Goal: Task Accomplishment & Management: Use online tool/utility

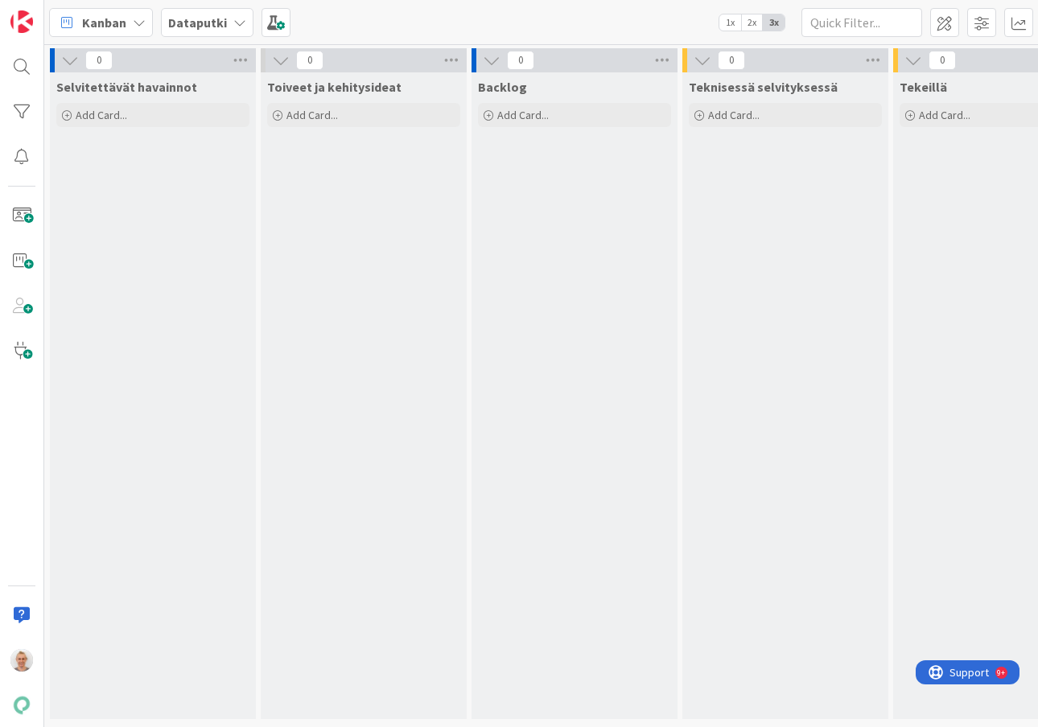
click at [204, 19] on b "Dataputki" at bounding box center [197, 22] width 59 height 16
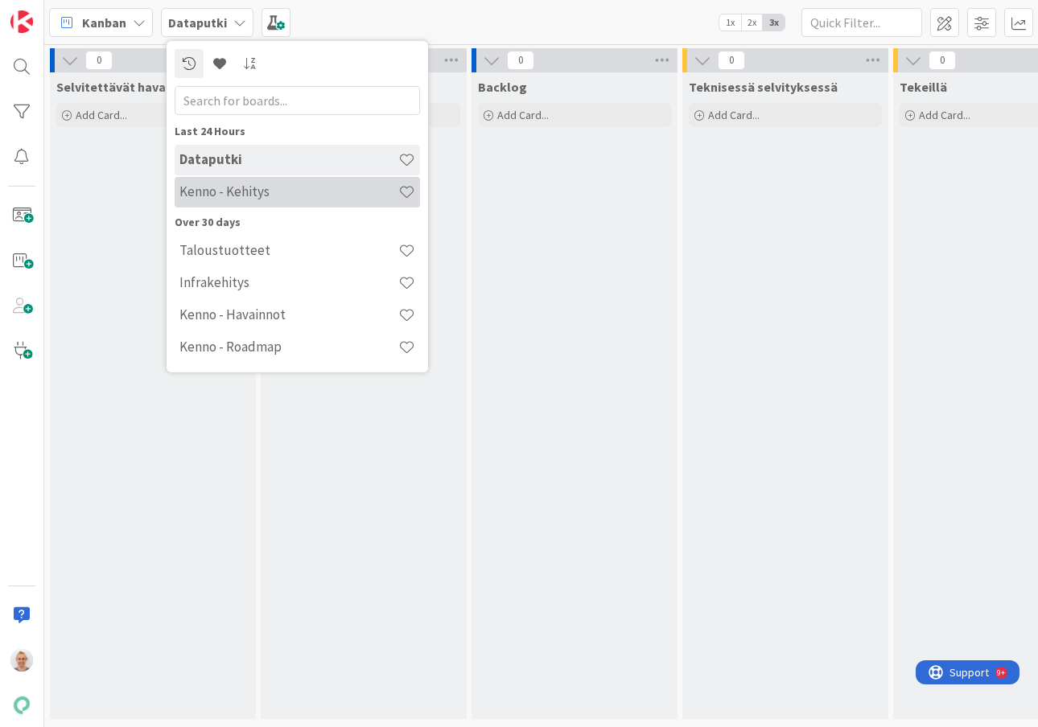
click at [191, 189] on h4 "Kenno - Kehitys" at bounding box center [288, 191] width 219 height 16
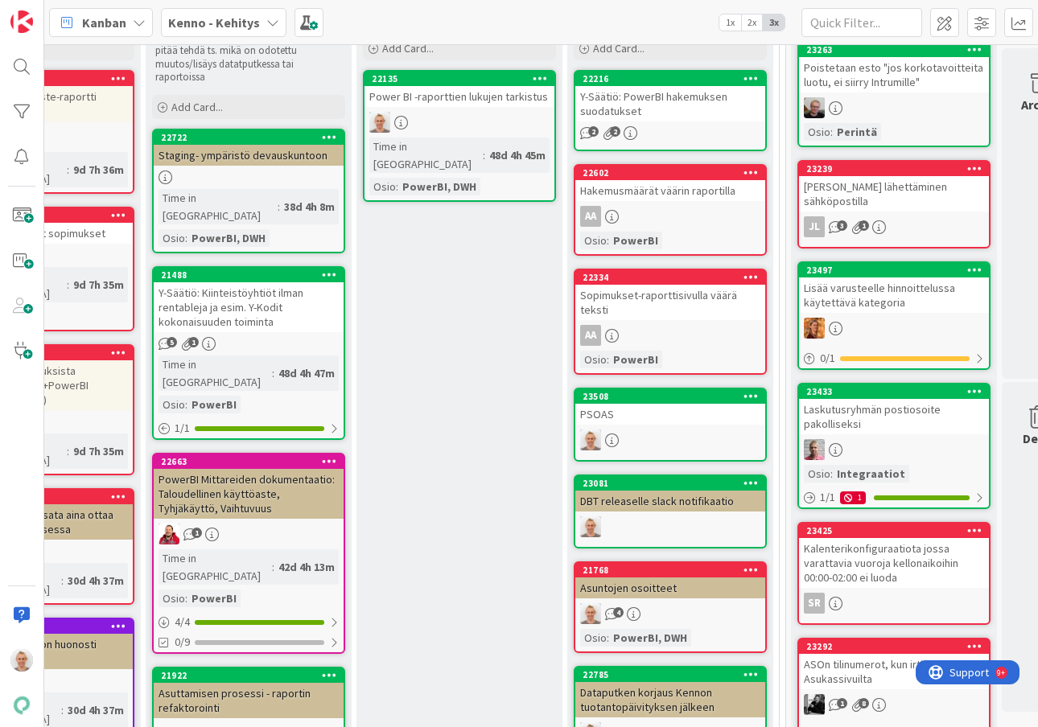
scroll to position [685, 389]
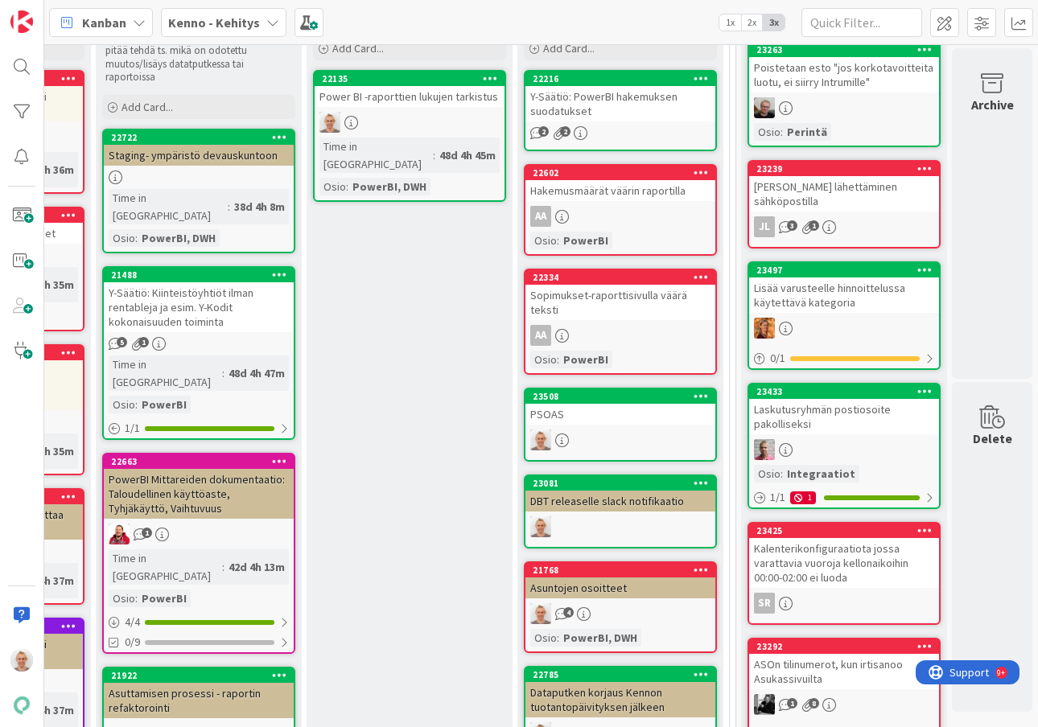
click at [475, 104] on div "Power BI -raporttien lukujen tarkistus" at bounding box center [410, 96] width 190 height 21
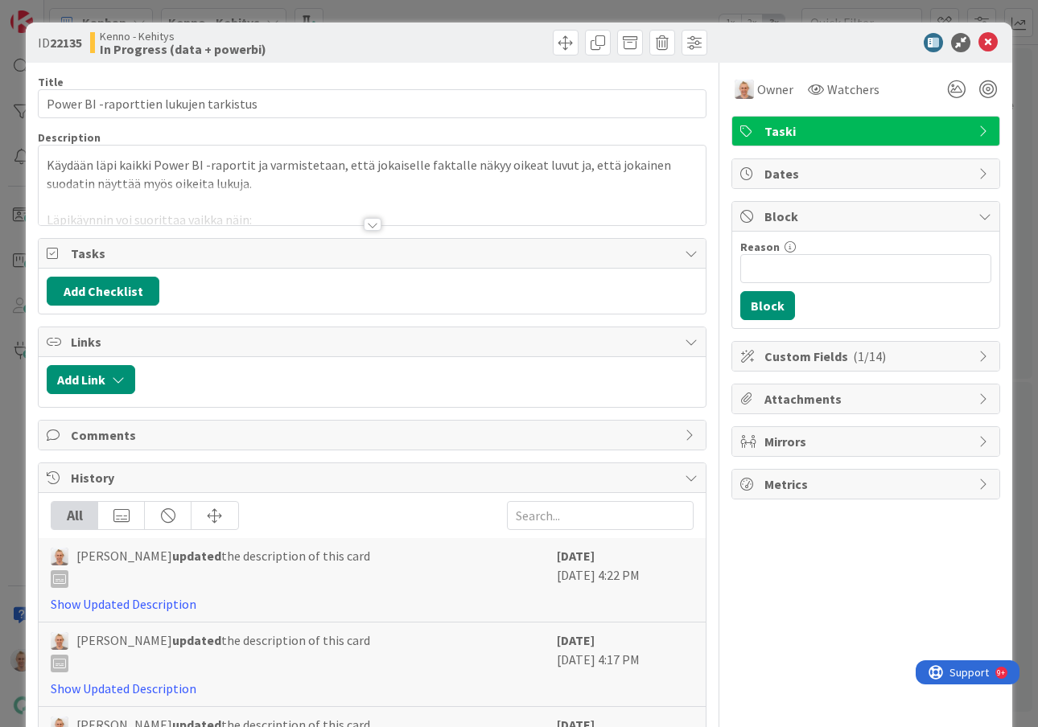
click at [371, 222] on div at bounding box center [373, 224] width 18 height 13
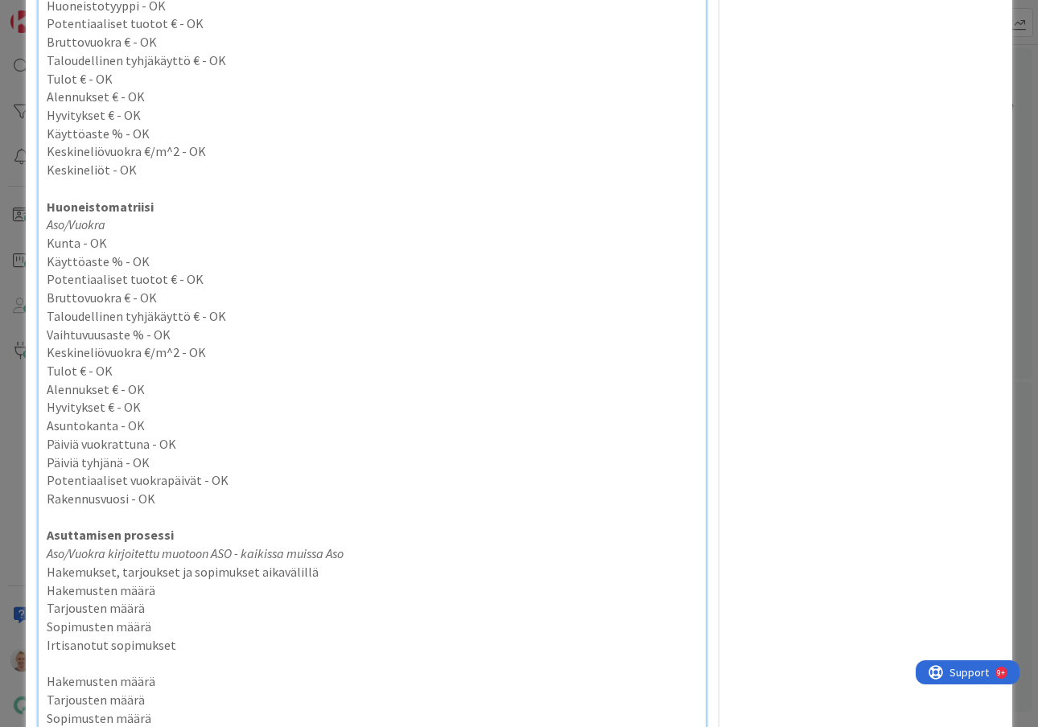
scroll to position [2454, 0]
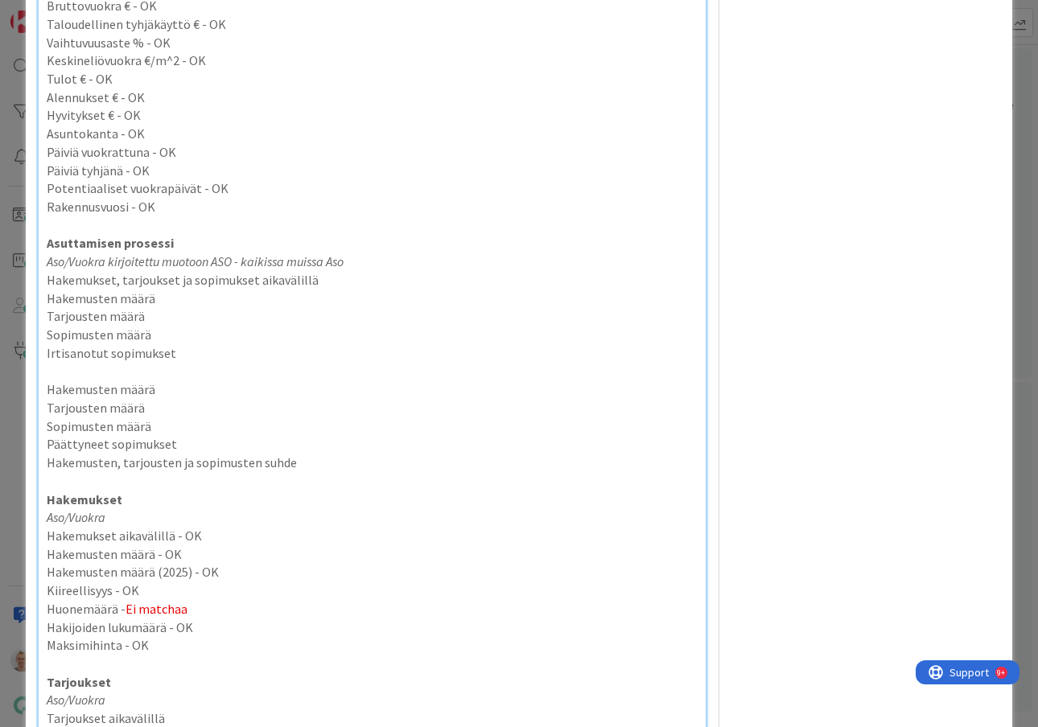
click at [498, 183] on p "Potentiaaliset vuokrapäivät - OK" at bounding box center [372, 188] width 651 height 19
click at [356, 294] on p "Hakemusten määrä" at bounding box center [372, 299] width 651 height 19
click at [356, 282] on p "Hakemukset, tarjoukset ja sopimukset aikavälillä" at bounding box center [372, 280] width 651 height 19
click at [368, 278] on p "Hakemukset, tarjoukset ja sopimukset aikavälillä" at bounding box center [372, 280] width 651 height 19
drag, startPoint x: 368, startPoint y: 278, endPoint x: 366, endPoint y: 259, distance: 18.7
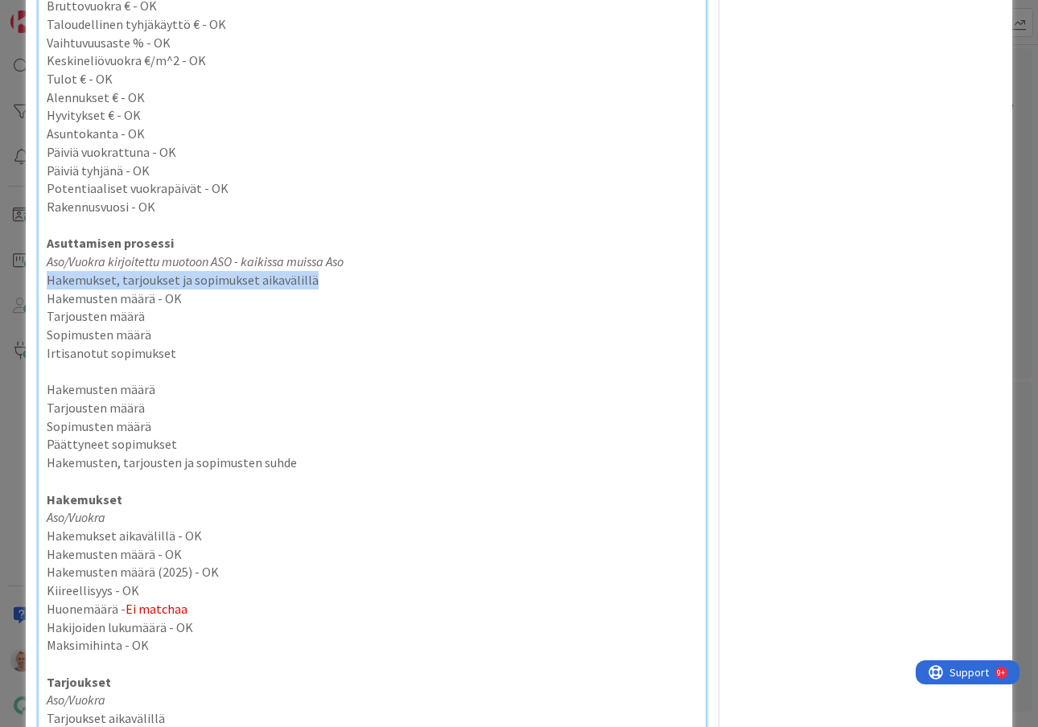
click at [348, 276] on p "Hakemukset, tarjoukset ja sopimukset aikavälillä" at bounding box center [372, 280] width 651 height 19
click at [284, 308] on p "Tarjousten määrä -" at bounding box center [372, 316] width 651 height 19
click at [314, 347] on p "Irtisanotut sopimukset" at bounding box center [372, 353] width 651 height 19
click at [282, 382] on p "Hakemusten määrä" at bounding box center [372, 389] width 651 height 19
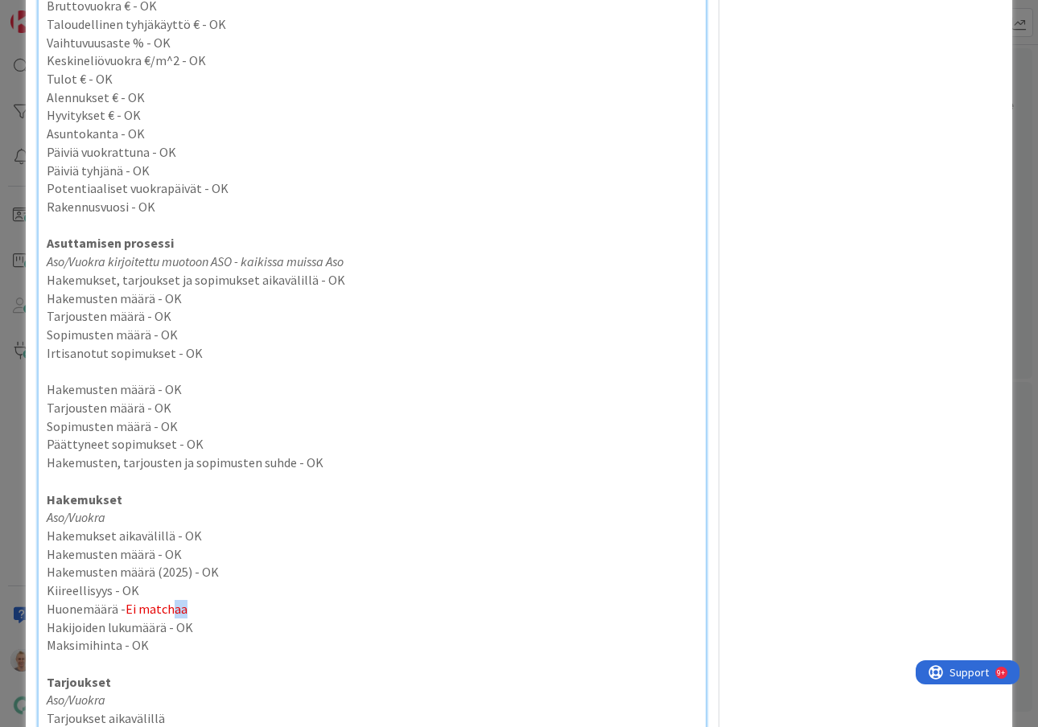
drag, startPoint x: 185, startPoint y: 612, endPoint x: 174, endPoint y: 612, distance: 11.3
click at [174, 612] on span "Ei matchaa" at bounding box center [156, 609] width 62 height 16
copy span "aa"
click at [355, 454] on p "Hakemusten, tarjousten ja sopimusten suhde - OK" at bounding box center [372, 463] width 651 height 19
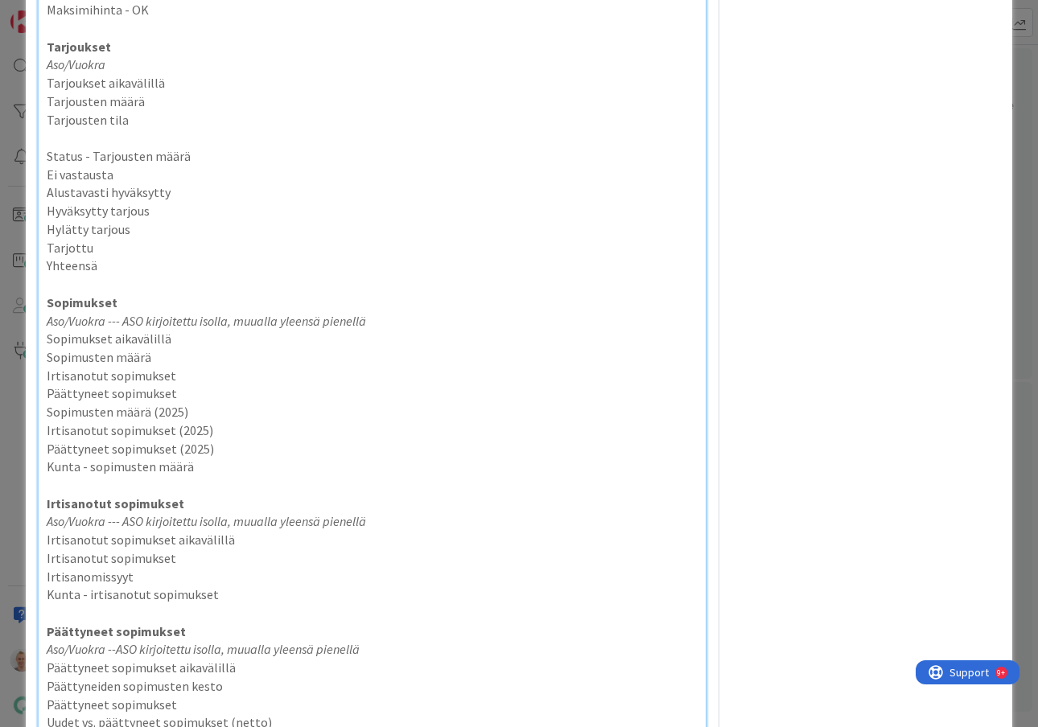
scroll to position [2909, 0]
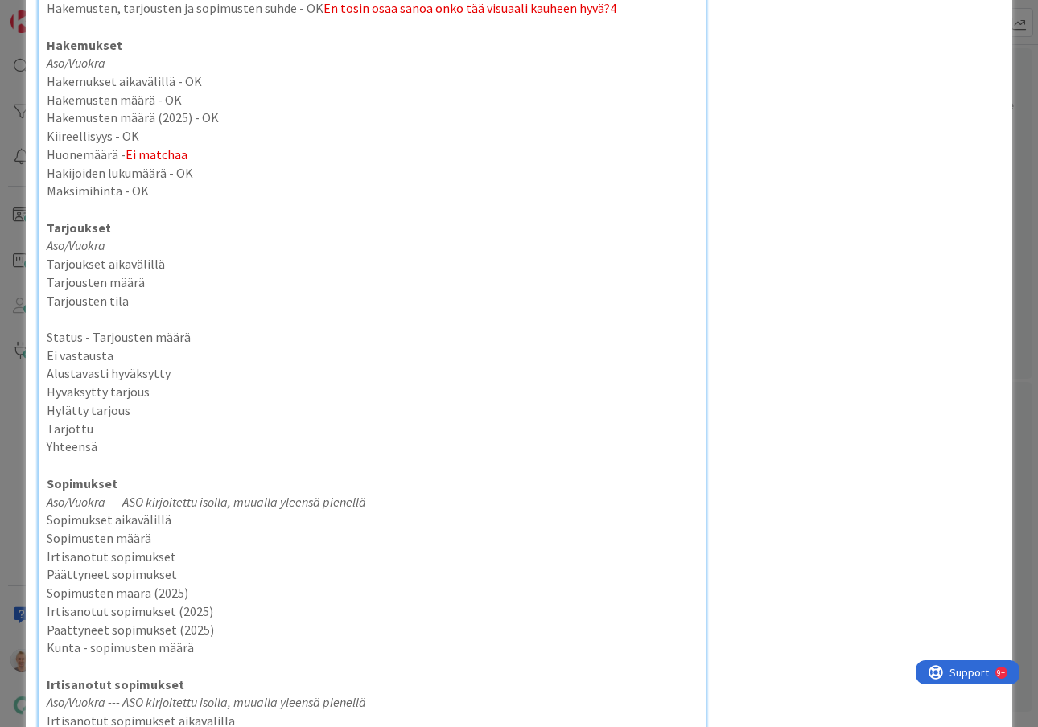
click at [201, 249] on p "Aso/Vuokra" at bounding box center [372, 245] width 651 height 19
click at [201, 261] on p "Tarjoukset aikavälillä" at bounding box center [372, 264] width 651 height 19
click at [199, 289] on p "Tarjousten määrä - OK" at bounding box center [372, 282] width 651 height 19
click at [195, 292] on p "Tarjousten tila" at bounding box center [372, 301] width 651 height 19
click at [204, 343] on p "Status - Tarjousten määrä" at bounding box center [372, 337] width 651 height 19
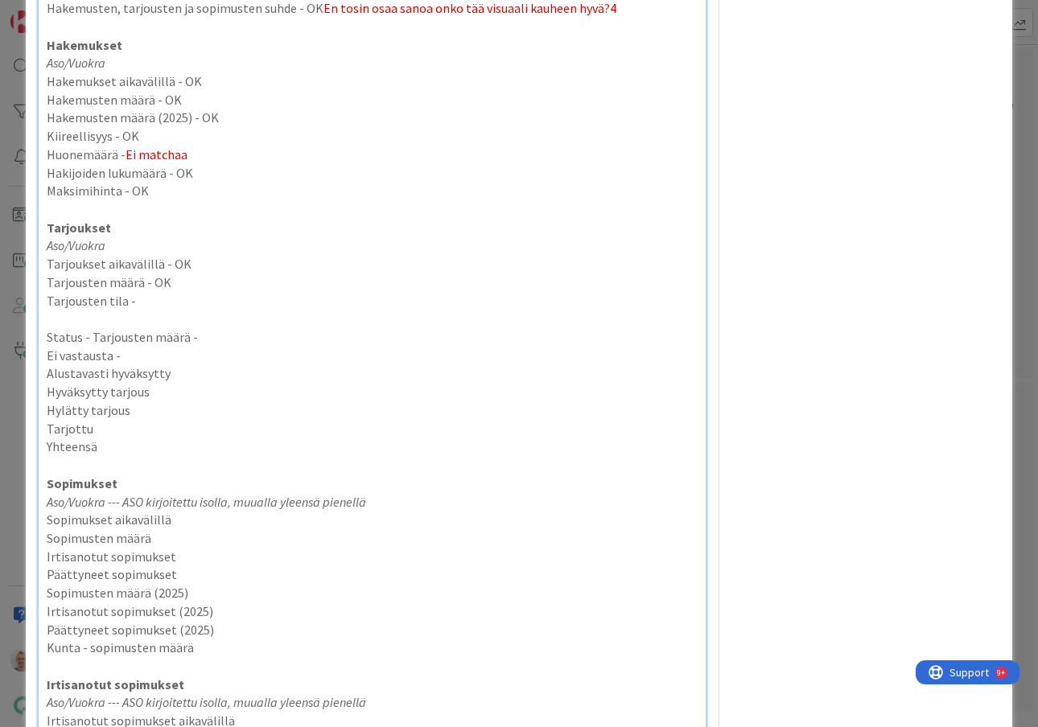
click at [216, 372] on p "Alustavasti hyväksytty" at bounding box center [372, 373] width 651 height 19
click at [209, 401] on p "Hylätty tarjous" at bounding box center [372, 410] width 651 height 19
click at [209, 393] on p "Hyväksytty tarjous" at bounding box center [372, 392] width 651 height 19
click at [208, 156] on p "Huonemäärä - Ei matchaa" at bounding box center [372, 155] width 651 height 19
click at [183, 394] on p "Hyväksytty tarjous -" at bounding box center [372, 392] width 651 height 19
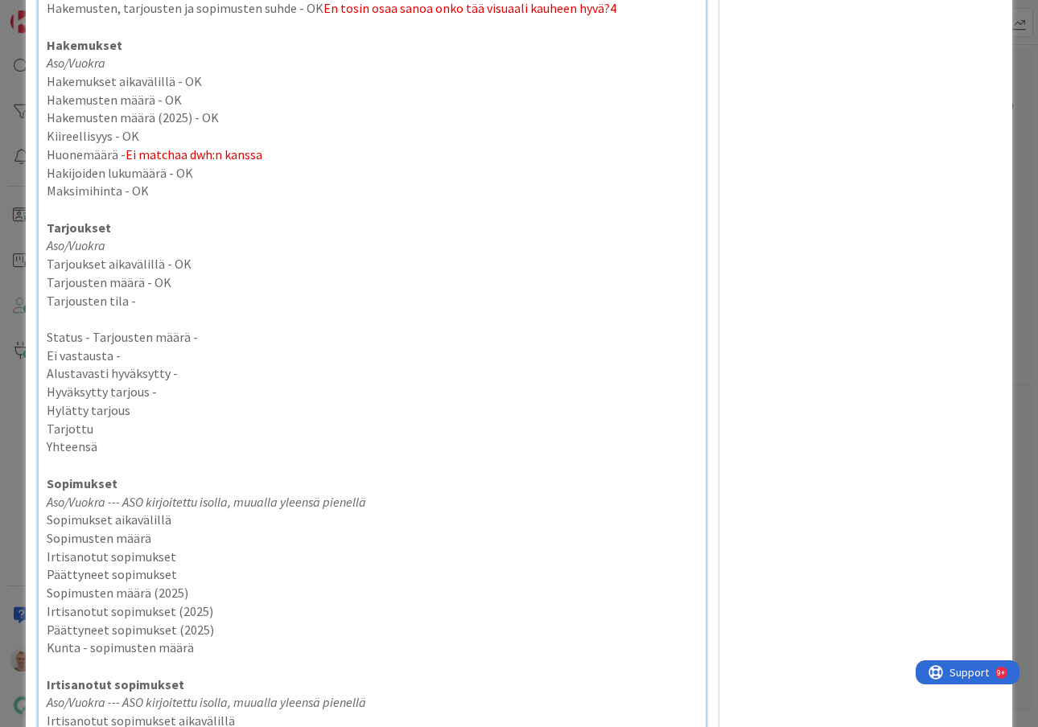
click at [269, 419] on p "Hylätty tarjous" at bounding box center [372, 410] width 651 height 19
click at [193, 352] on p "Ei vastausta -" at bounding box center [372, 356] width 651 height 19
copy p "OK"
click at [146, 359] on p "Ei vastausta - OK" at bounding box center [372, 356] width 651 height 19
click at [109, 350] on p "Ei vastausta - OK" at bounding box center [372, 356] width 651 height 19
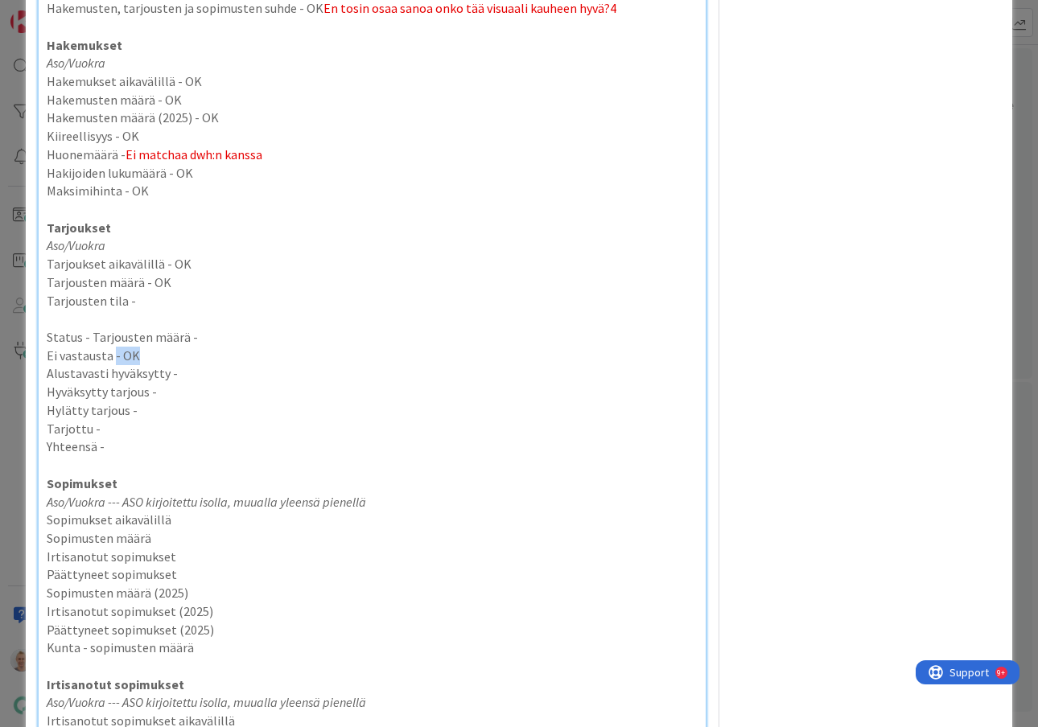
drag, startPoint x: 113, startPoint y: 354, endPoint x: 144, endPoint y: 354, distance: 30.6
click at [144, 354] on p "Ei vastausta - OK" at bounding box center [372, 356] width 651 height 19
copy p "- OK"
click at [183, 377] on p "Alustavasti hyväksytty -" at bounding box center [372, 373] width 651 height 19
click at [232, 337] on p "Status - Tarjousten määrä -" at bounding box center [372, 337] width 651 height 19
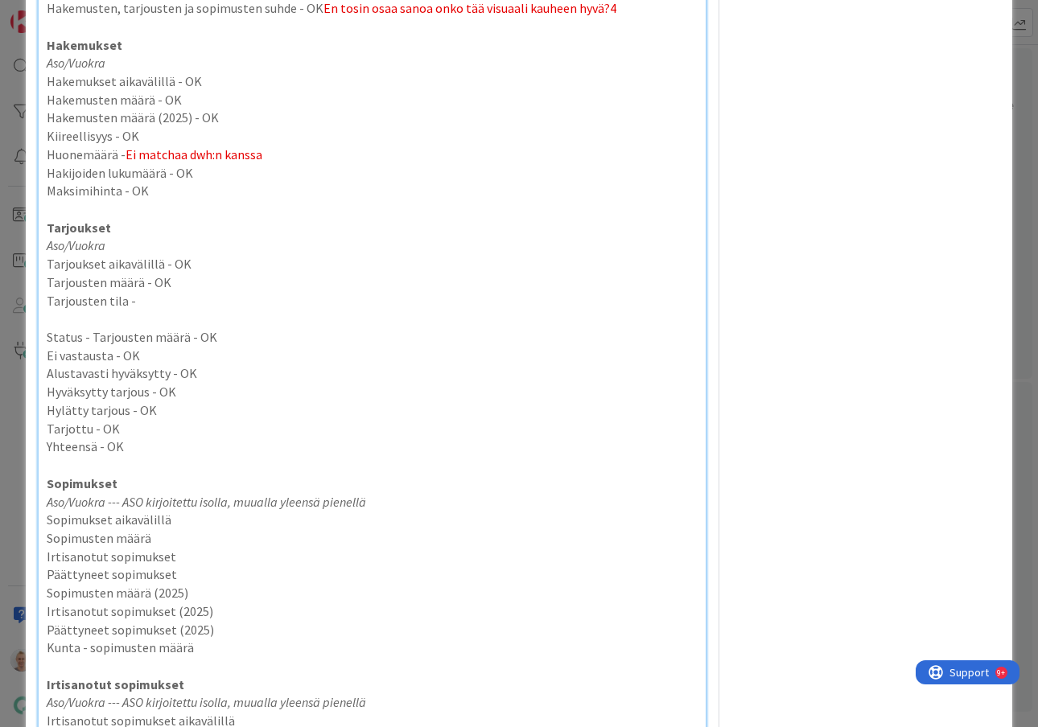
click at [265, 480] on p "Sopimukset" at bounding box center [372, 484] width 651 height 19
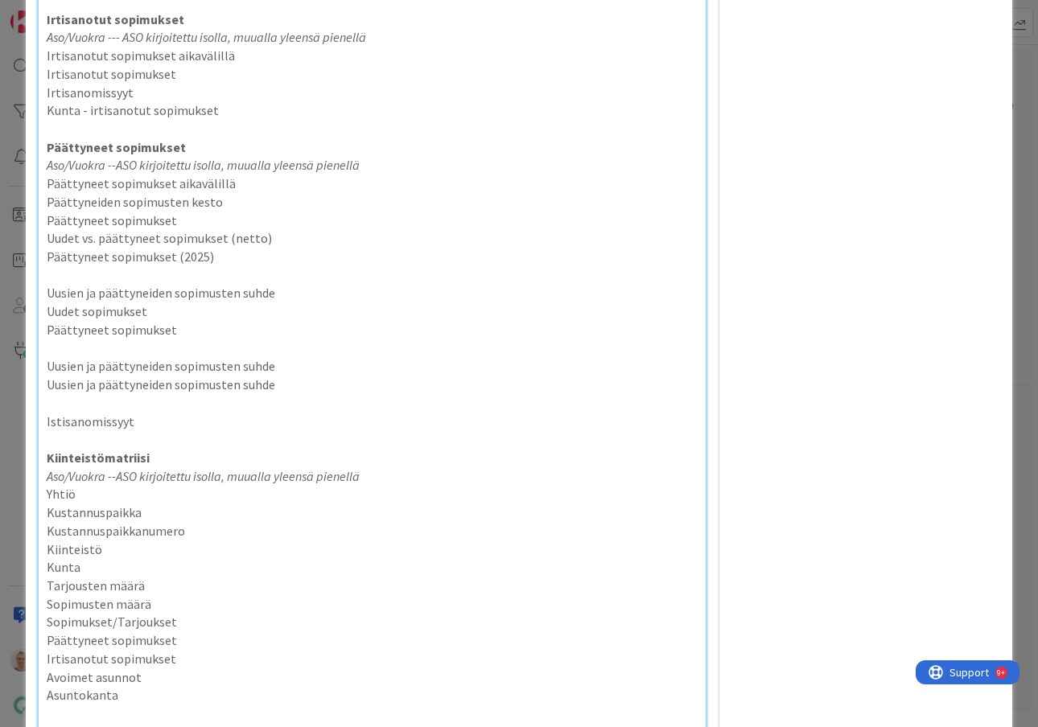
scroll to position [3572, 0]
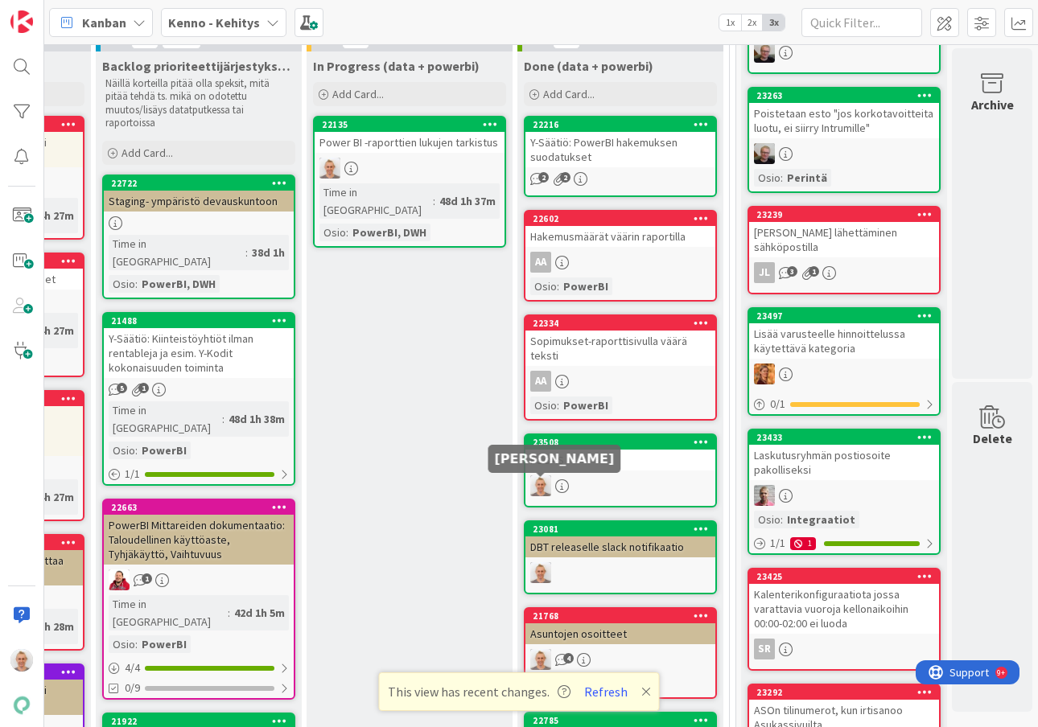
scroll to position [636, 389]
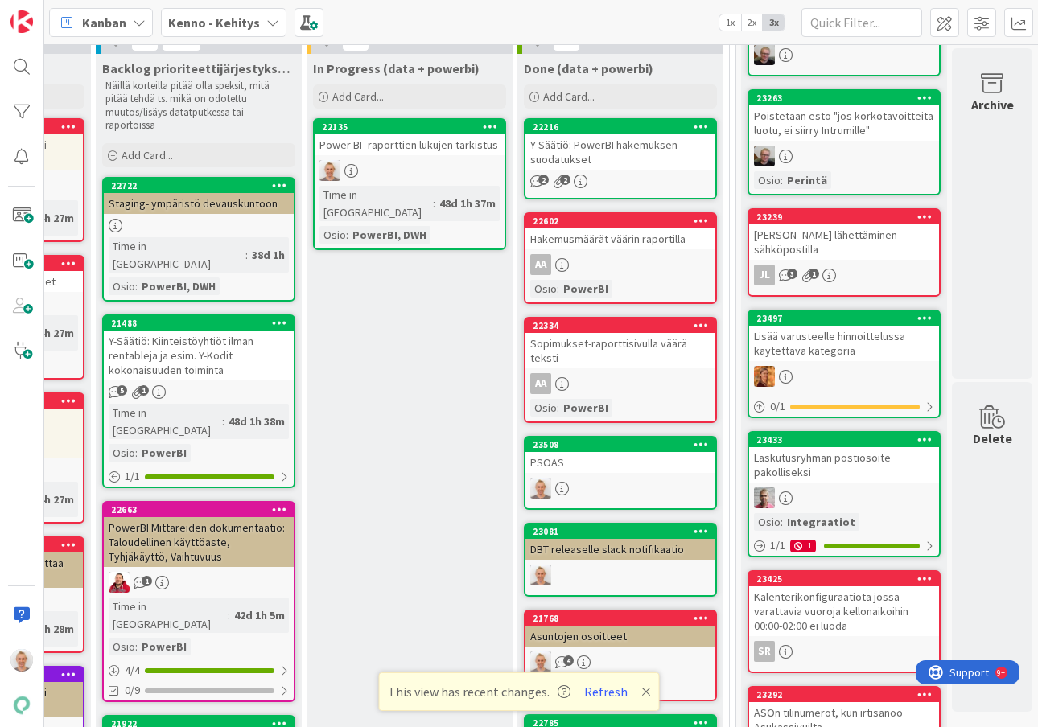
click at [456, 151] on div "Power BI -raporttien lukujen tarkistus" at bounding box center [410, 144] width 190 height 21
